Goal: Find specific fact: Find contact information

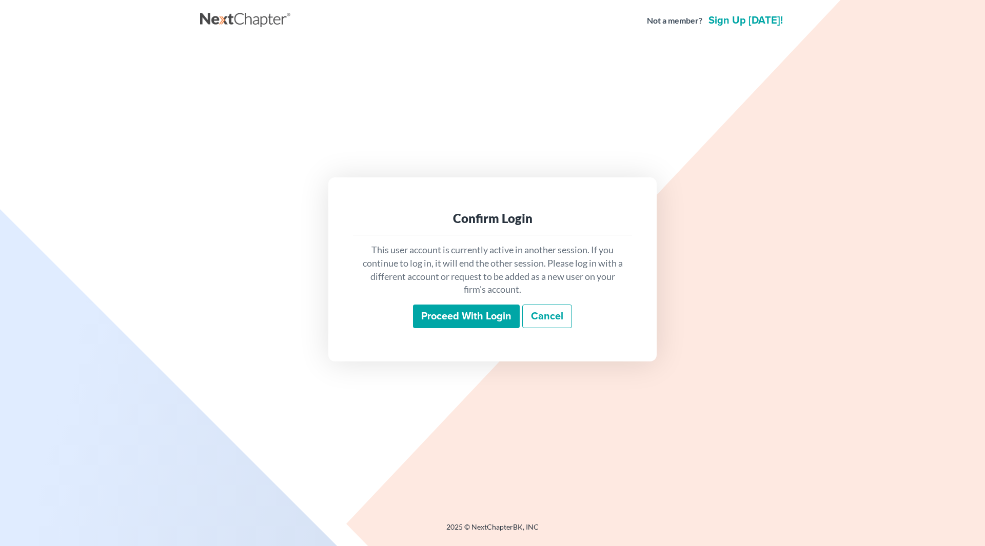
click at [467, 317] on input "Proceed with login" at bounding box center [466, 317] width 107 height 24
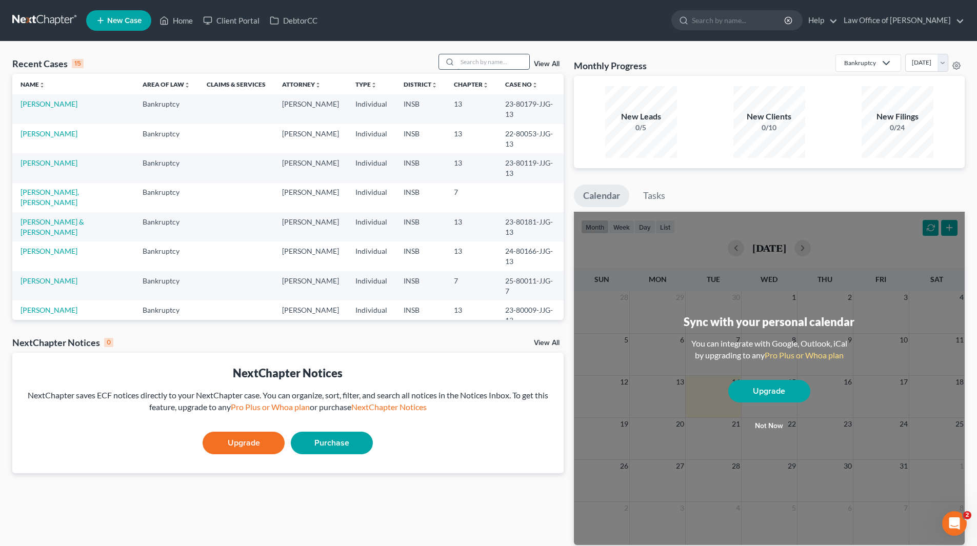
click at [504, 59] on input "search" at bounding box center [494, 61] width 72 height 15
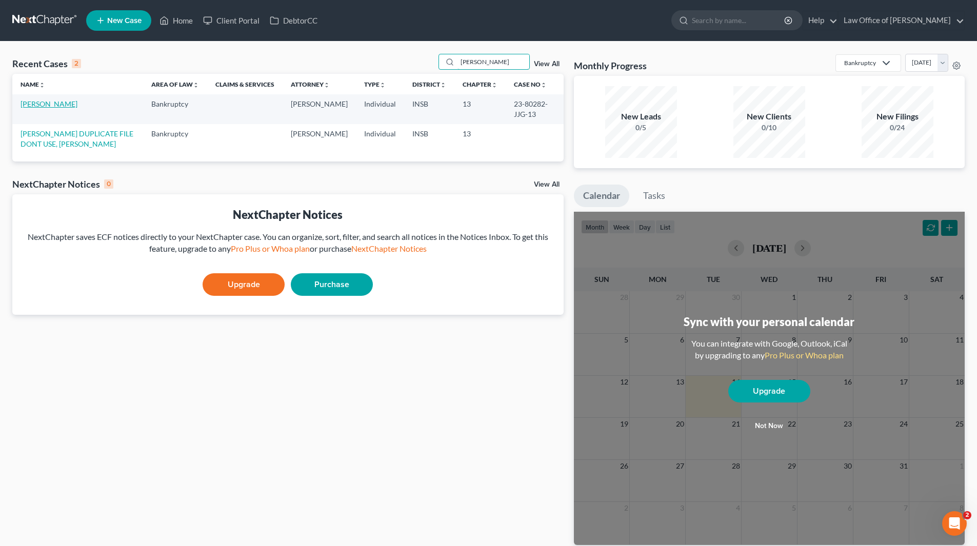
type input "[PERSON_NAME]"
click at [35, 105] on link "[PERSON_NAME]" at bounding box center [49, 104] width 57 height 9
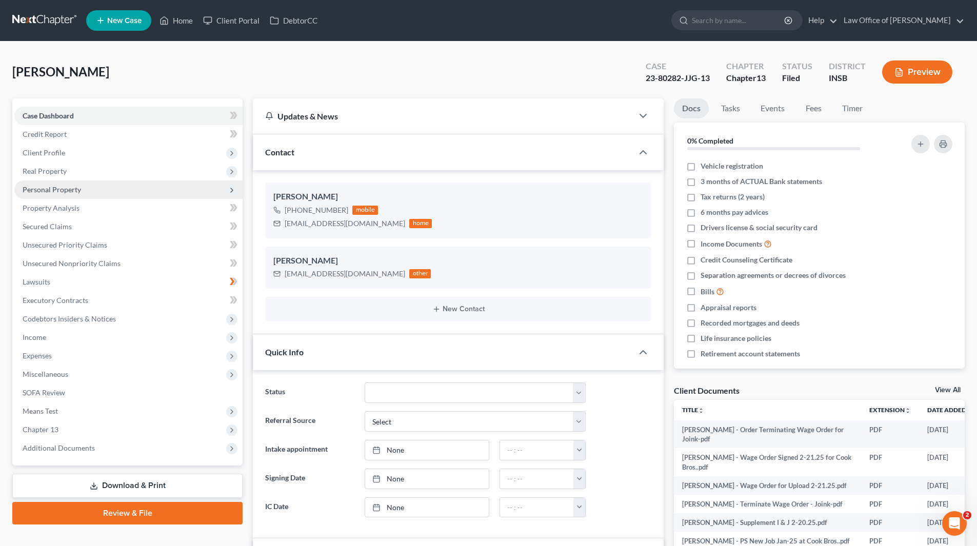
scroll to position [15296, 0]
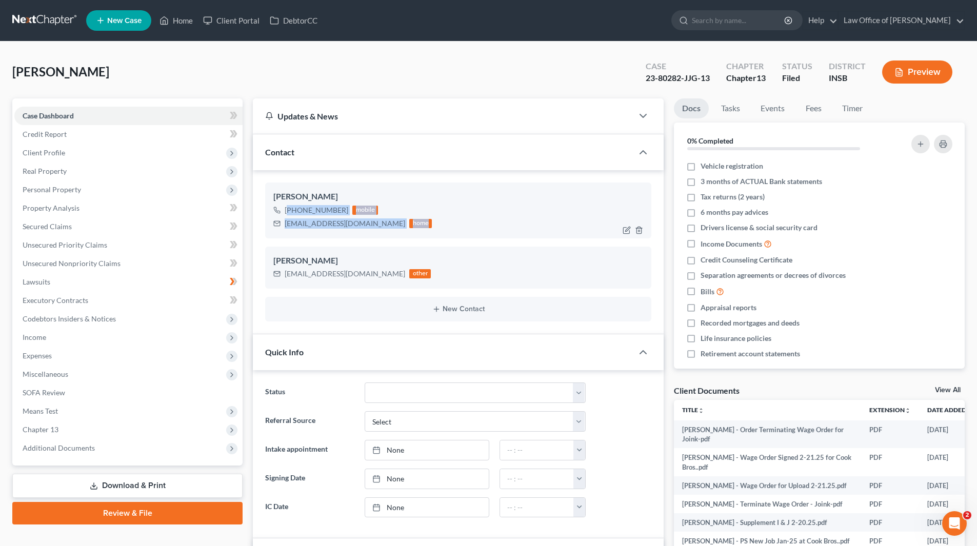
drag, startPoint x: 290, startPoint y: 209, endPoint x: 391, endPoint y: 228, distance: 102.8
click at [391, 228] on div "[PHONE_NUMBER] mobile [EMAIL_ADDRESS][DOMAIN_NAME] home" at bounding box center [352, 217] width 158 height 27
copy div "[PHONE_NUMBER] mobile [EMAIL_ADDRESS][DOMAIN_NAME] home"
